Goal: Task Accomplishment & Management: Manage account settings

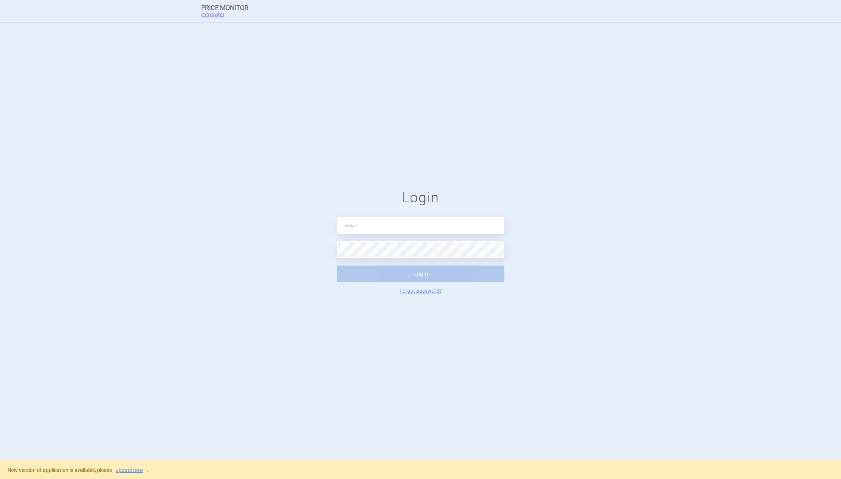
click at [536, 152] on div "Login Login Forgot password?" at bounding box center [420, 242] width 841 height 438
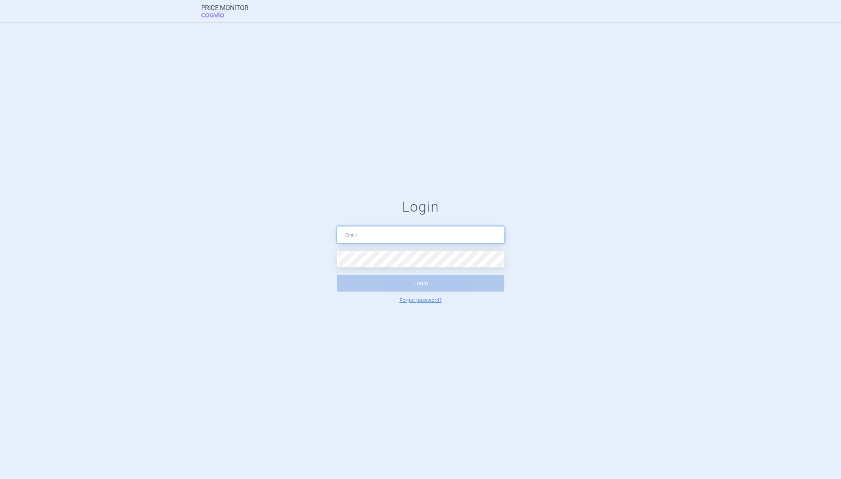
click at [441, 237] on input "text" at bounding box center [420, 234] width 167 height 17
paste input "petr.urbanek@cogvio.com"
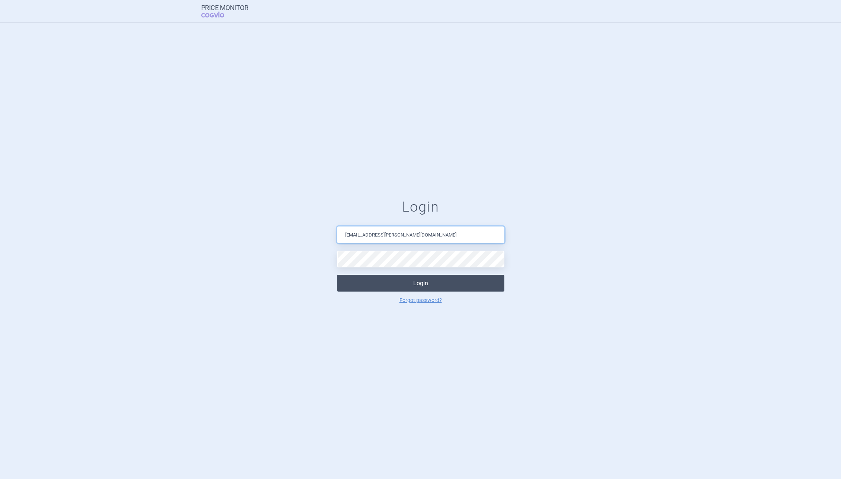
type input "petr.urbanek@cogvio.com"
click at [440, 282] on button "Login" at bounding box center [420, 283] width 167 height 17
